Goal: Information Seeking & Learning: Learn about a topic

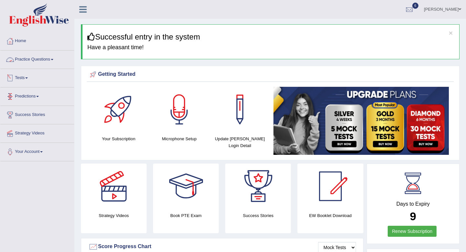
click at [42, 59] on link "Practice Questions" at bounding box center [37, 58] width 74 height 16
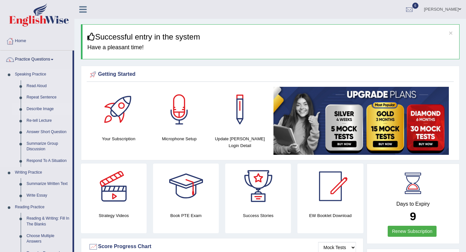
click at [48, 108] on link "Describe Image" at bounding box center [48, 109] width 49 height 12
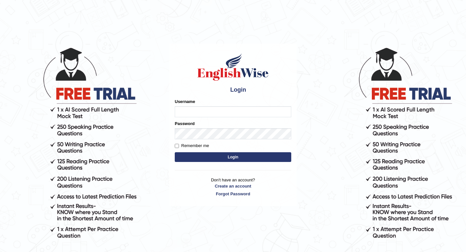
type input "vermaanurag56"
click at [223, 122] on div "Password" at bounding box center [233, 129] width 116 height 19
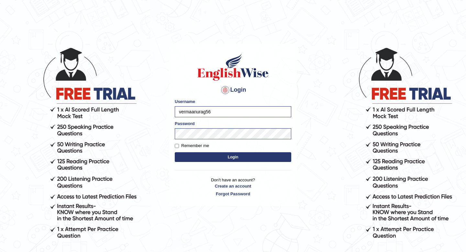
click at [225, 156] on button "Login" at bounding box center [233, 157] width 116 height 10
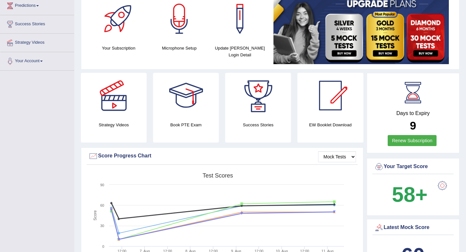
scroll to position [44, 0]
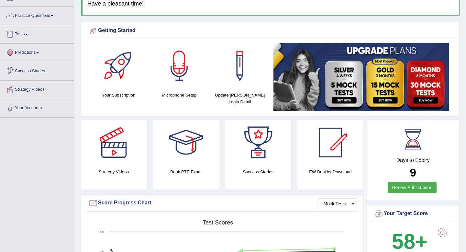
click at [52, 17] on link "Practice Questions" at bounding box center [37, 15] width 74 height 16
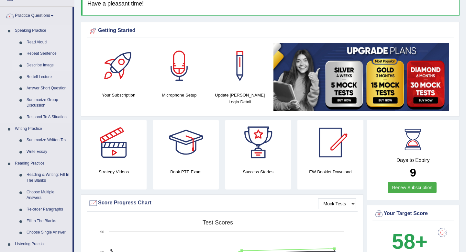
click at [39, 66] on link "Describe Image" at bounding box center [48, 66] width 49 height 12
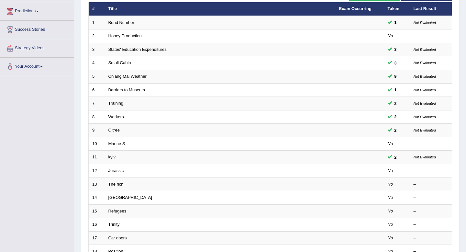
scroll to position [121, 0]
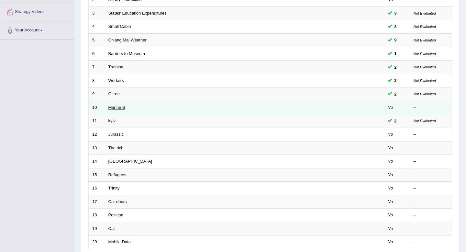
click at [119, 107] on link "Marine S" at bounding box center [116, 107] width 17 height 5
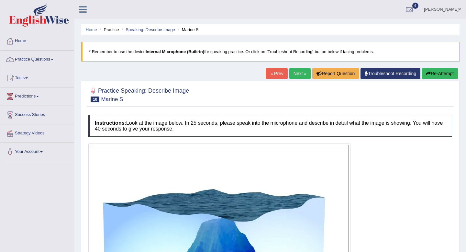
click at [300, 80] on div "« Prev Next » Report Question Troubleshoot Recording Re-Attempt" at bounding box center [362, 74] width 193 height 13
click at [291, 72] on link "Next »" at bounding box center [299, 73] width 21 height 11
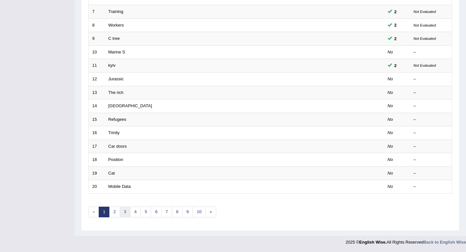
click at [127, 209] on link "3" at bounding box center [125, 211] width 11 height 11
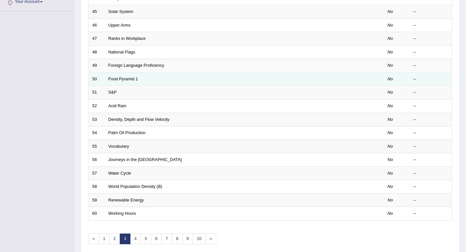
scroll to position [151, 0]
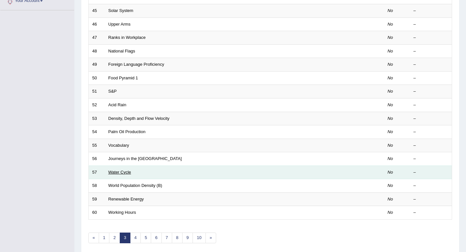
click at [126, 173] on link "Water Cycle" at bounding box center [119, 171] width 23 height 5
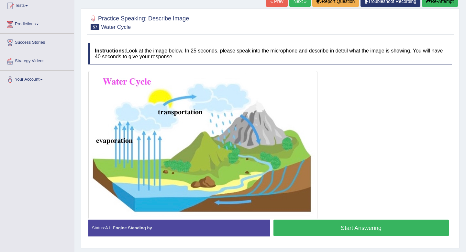
scroll to position [76, 0]
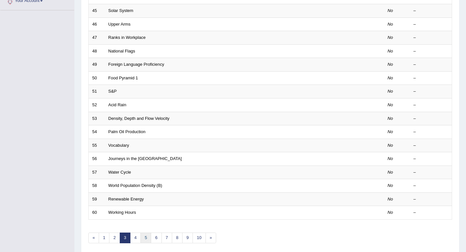
click at [142, 237] on link "5" at bounding box center [145, 237] width 11 height 11
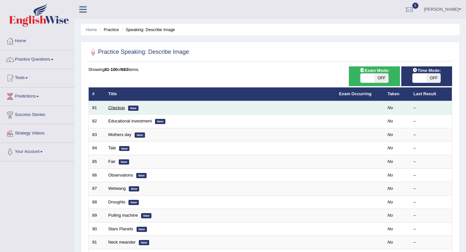
click at [118, 106] on link "Checkup" at bounding box center [116, 107] width 16 height 5
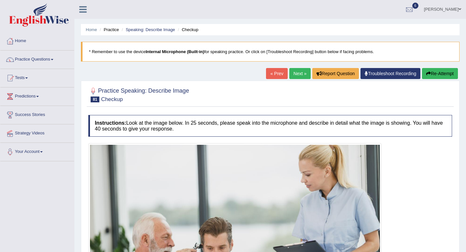
click at [300, 78] on link "Next »" at bounding box center [299, 73] width 21 height 11
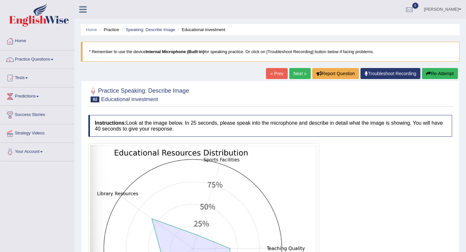
click at [299, 75] on link "Next »" at bounding box center [299, 73] width 21 height 11
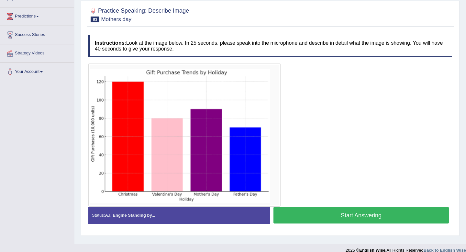
scroll to position [88, 0]
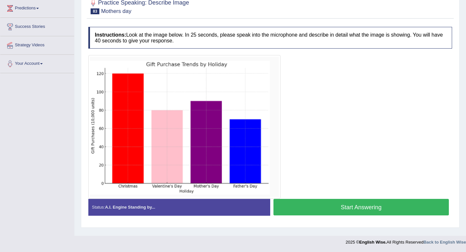
click at [317, 208] on button "Start Answering" at bounding box center [360, 207] width 175 height 16
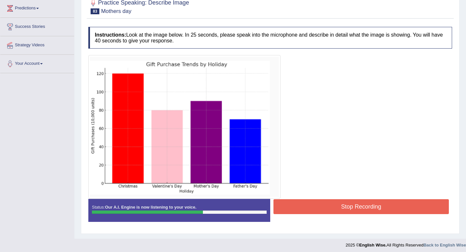
click at [328, 208] on button "Stop Recording" at bounding box center [360, 206] width 175 height 15
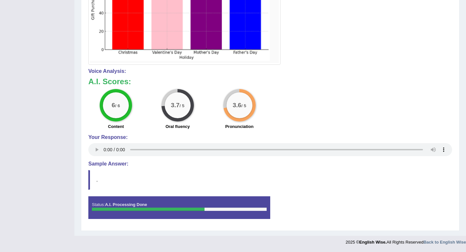
scroll to position [0, 0]
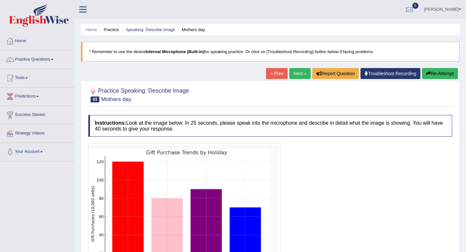
click at [295, 73] on link "Next »" at bounding box center [299, 73] width 21 height 11
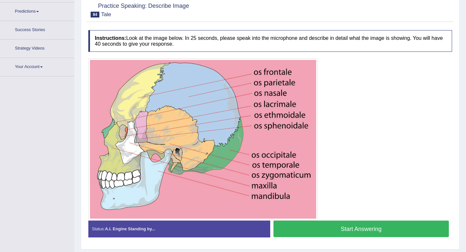
scroll to position [97, 0]
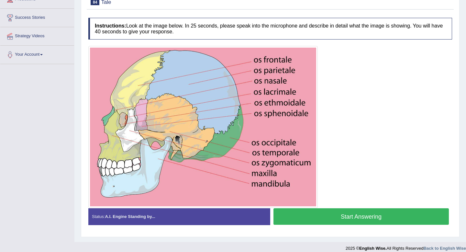
click at [312, 219] on button "Start Answering" at bounding box center [360, 216] width 175 height 16
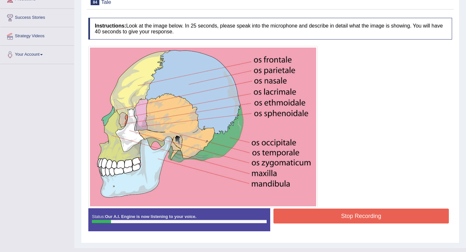
click at [360, 215] on button "Stop Recording" at bounding box center [360, 215] width 175 height 15
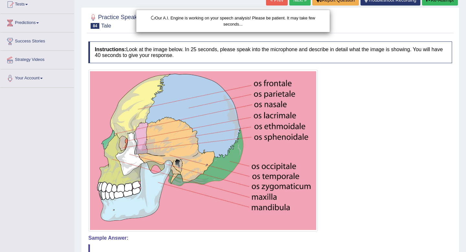
scroll to position [46, 0]
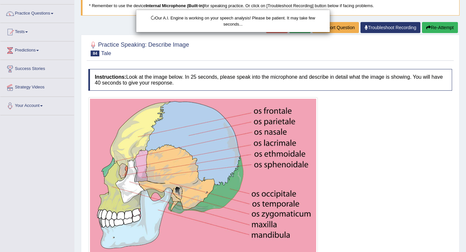
click at [434, 28] on div "Our A.I. Engine is working on your speech analysis! Please be patient. It may t…" at bounding box center [233, 126] width 466 height 252
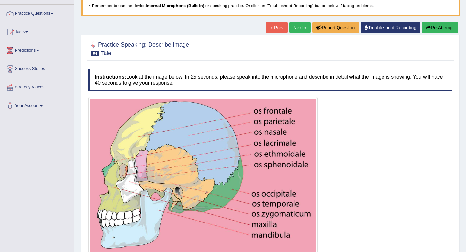
click at [434, 28] on button "Re-Attempt" at bounding box center [440, 27] width 36 height 11
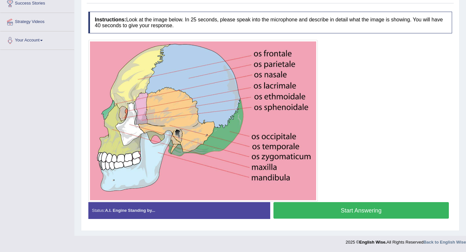
click at [349, 211] on button "Start Answering" at bounding box center [360, 210] width 175 height 16
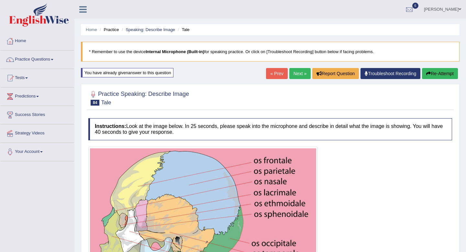
click at [429, 73] on button "Re-Attempt" at bounding box center [440, 73] width 36 height 11
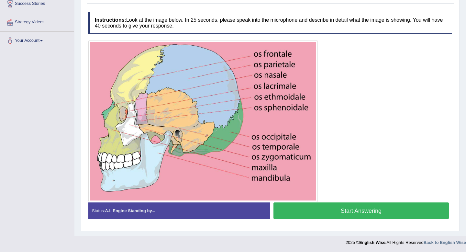
click at [342, 208] on button "Start Answering" at bounding box center [360, 210] width 175 height 16
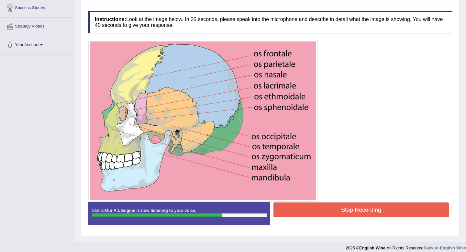
click at [349, 206] on button "Stop Recording" at bounding box center [360, 209] width 175 height 15
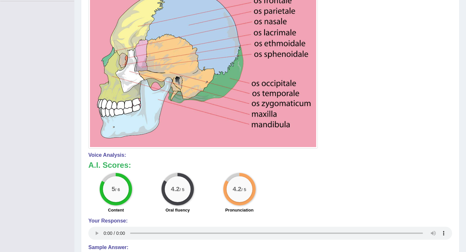
scroll to position [0, 0]
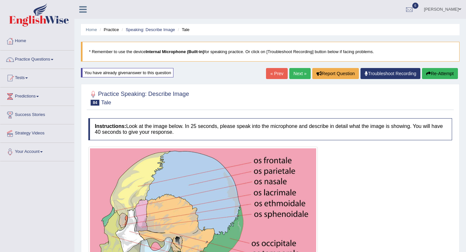
click at [293, 72] on link "Next »" at bounding box center [299, 73] width 21 height 11
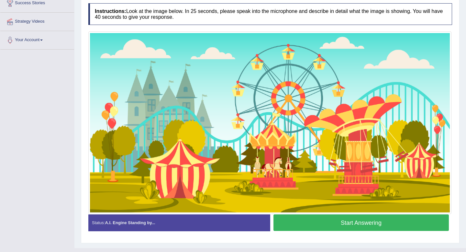
scroll to position [109, 0]
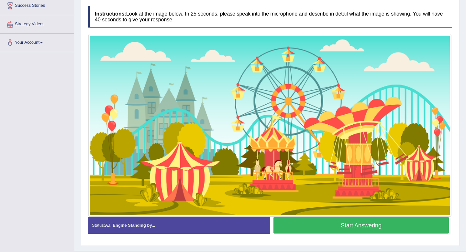
click at [376, 230] on button "Start Answering" at bounding box center [360, 225] width 175 height 16
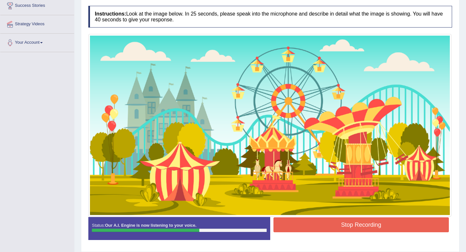
click at [377, 221] on button "Stop Recording" at bounding box center [360, 224] width 175 height 15
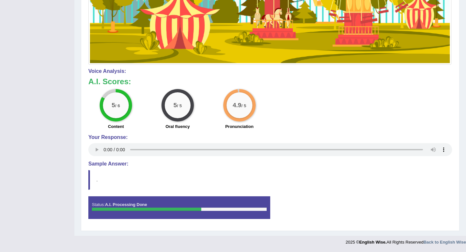
scroll to position [0, 0]
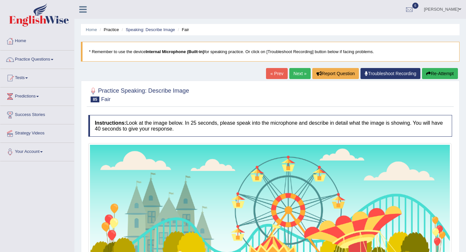
click at [433, 72] on button "Re-Attempt" at bounding box center [440, 73] width 36 height 11
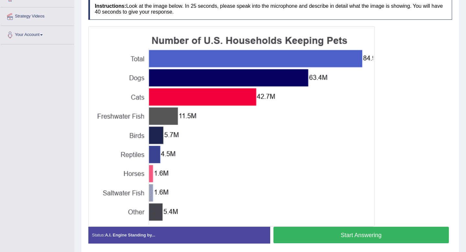
scroll to position [116, 0]
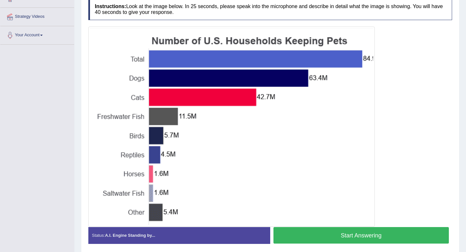
click at [305, 233] on button "Start Answering" at bounding box center [360, 235] width 175 height 16
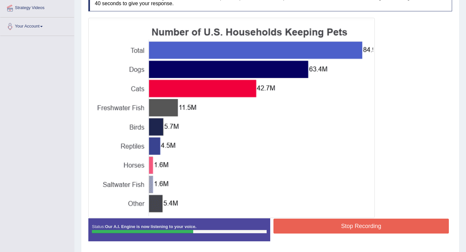
scroll to position [126, 0]
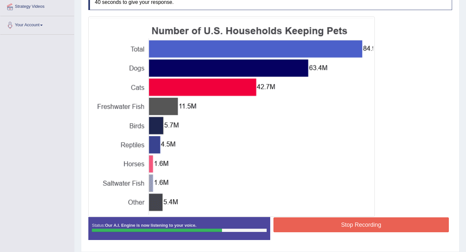
click at [349, 226] on button "Stop Recording" at bounding box center [360, 224] width 175 height 15
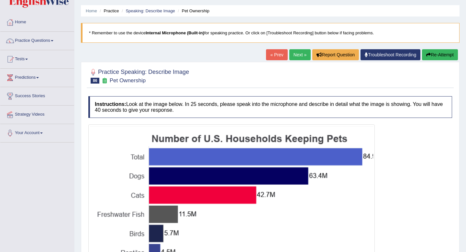
scroll to position [0, 0]
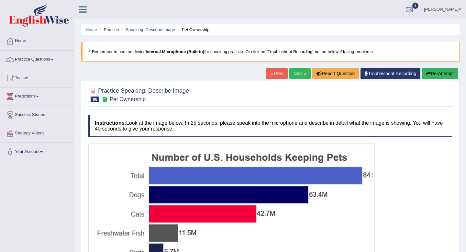
click at [299, 70] on link "Next »" at bounding box center [299, 73] width 21 height 11
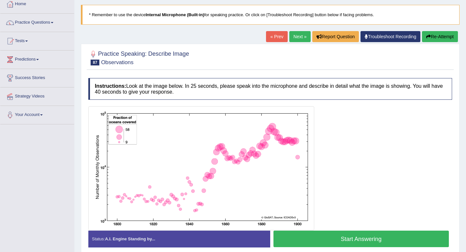
scroll to position [42, 0]
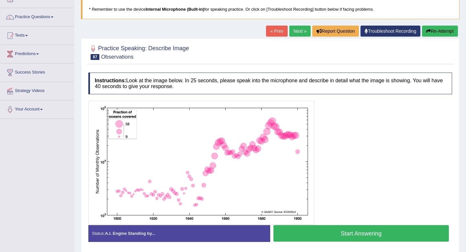
click at [336, 238] on button "Start Answering" at bounding box center [360, 233] width 175 height 16
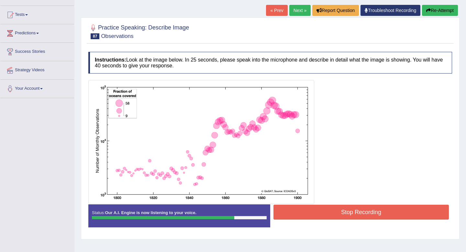
scroll to position [74, 0]
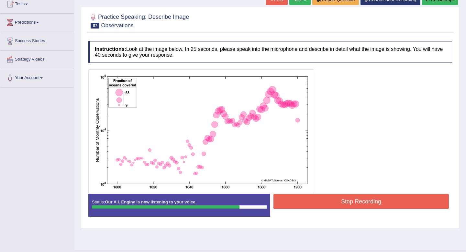
click at [363, 198] on button "Stop Recording" at bounding box center [360, 201] width 175 height 15
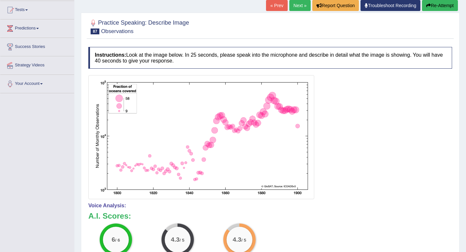
scroll to position [0, 0]
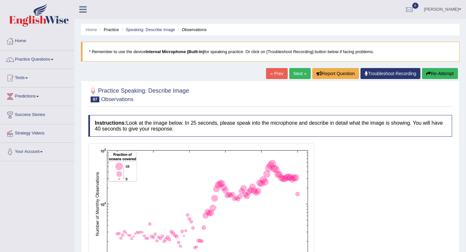
click at [297, 72] on link "Next »" at bounding box center [299, 73] width 21 height 11
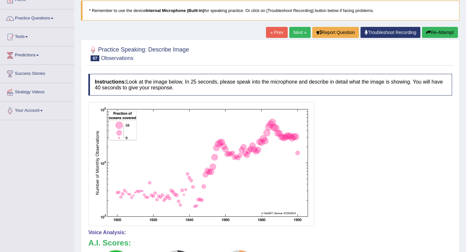
scroll to position [102, 0]
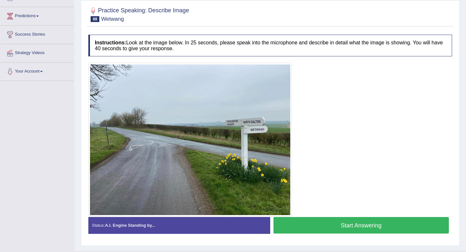
scroll to position [81, 0]
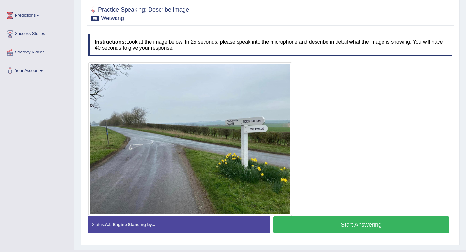
click at [314, 223] on button "Start Answering" at bounding box center [360, 224] width 175 height 16
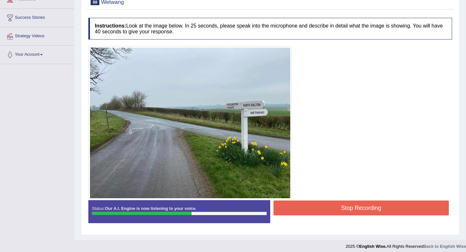
scroll to position [102, 0]
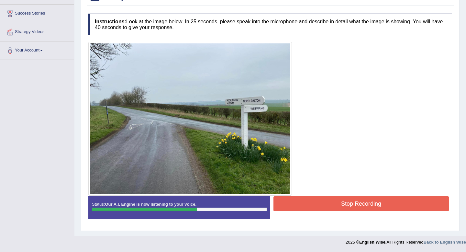
click at [338, 203] on button "Stop Recording" at bounding box center [360, 203] width 175 height 15
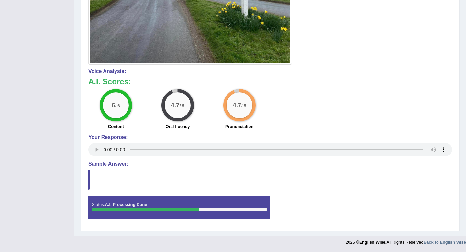
scroll to position [0, 0]
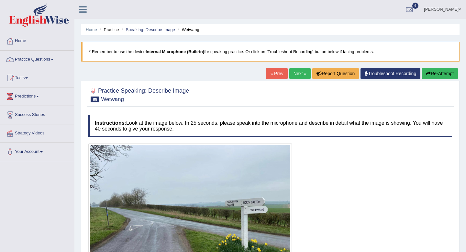
click at [290, 72] on link "Next »" at bounding box center [299, 73] width 21 height 11
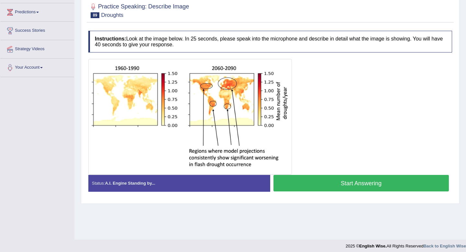
scroll to position [83, 0]
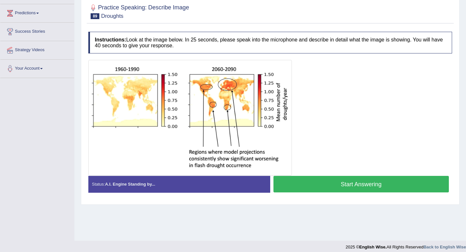
click at [289, 184] on button "Start Answering" at bounding box center [360, 184] width 175 height 16
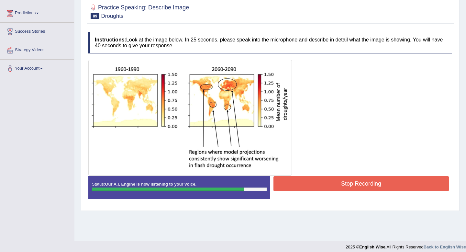
click at [337, 186] on button "Stop Recording" at bounding box center [360, 183] width 175 height 15
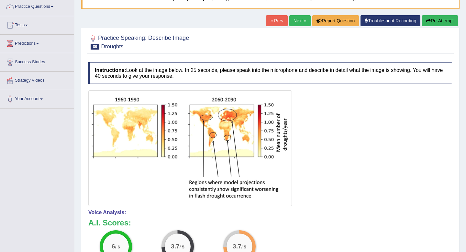
scroll to position [45, 0]
